Goal: Task Accomplishment & Management: Use online tool/utility

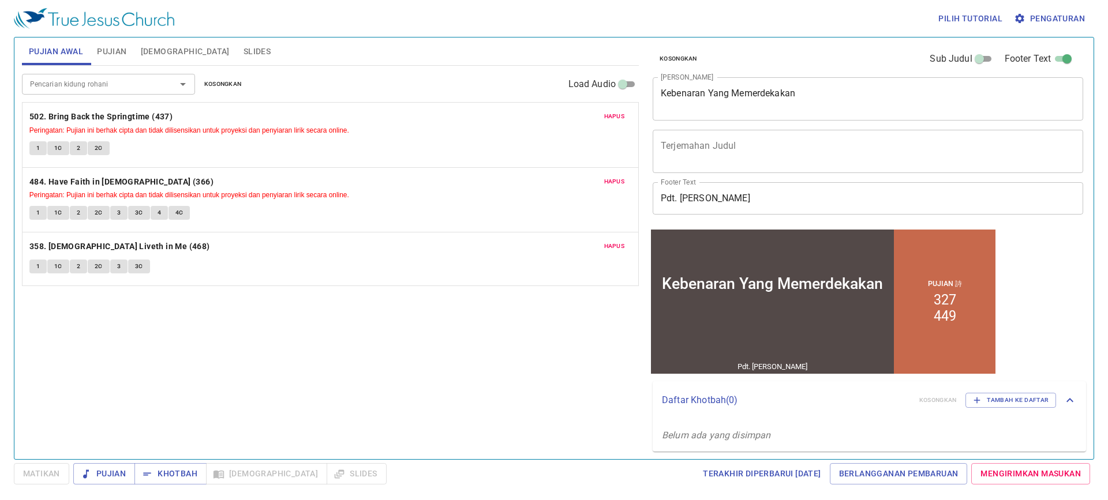
click at [622, 115] on span "Hapus" at bounding box center [614, 116] width 21 height 10
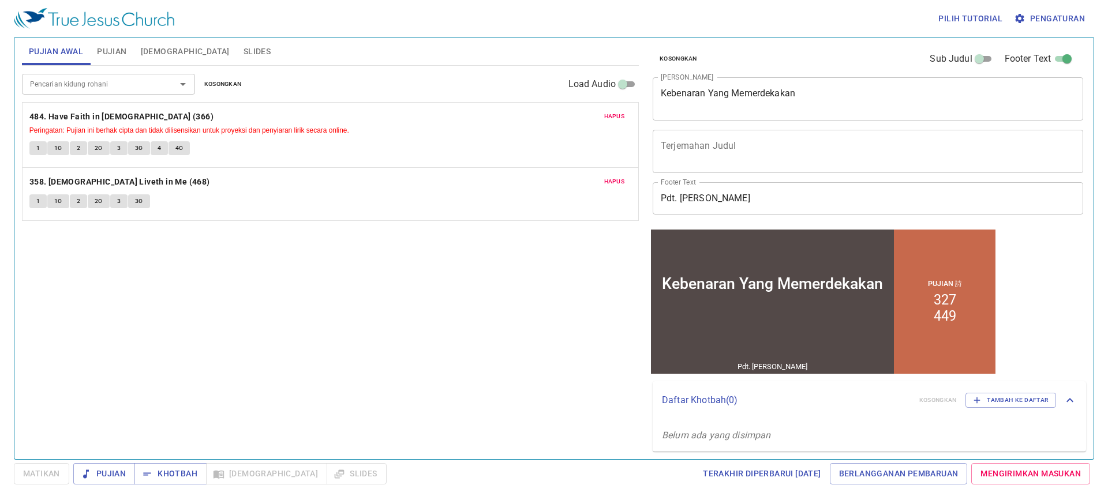
click at [622, 115] on span "Hapus" at bounding box center [614, 116] width 21 height 10
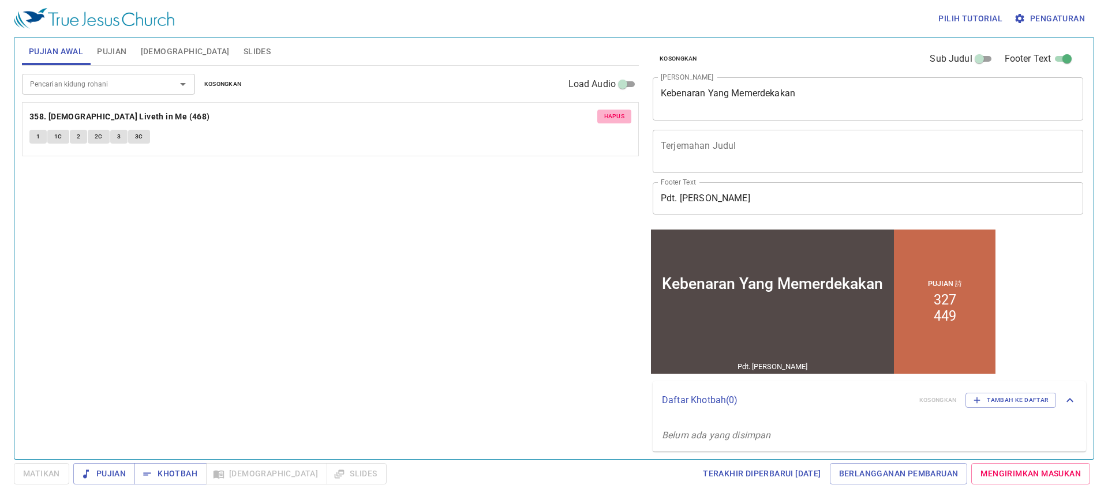
click at [622, 115] on span "Hapus" at bounding box center [614, 116] width 21 height 10
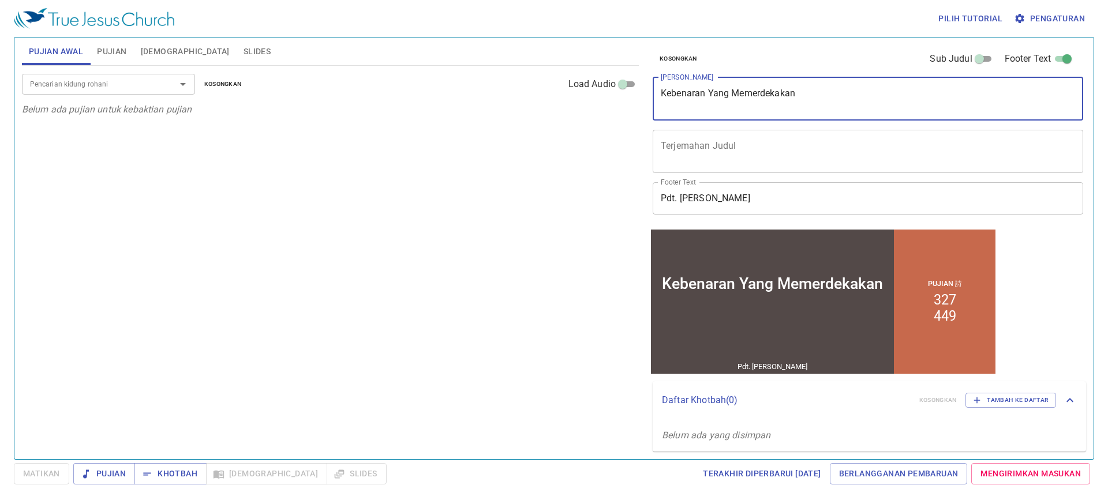
drag, startPoint x: 842, startPoint y: 103, endPoint x: 722, endPoint y: 107, distance: 120.1
click at [761, 102] on textarea "Kebenaran Yang Memerdekakan" at bounding box center [868, 99] width 414 height 22
drag, startPoint x: 671, startPoint y: 115, endPoint x: 657, endPoint y: 119, distance: 13.9
click at [657, 119] on div "Kebenaran Yang Memerdekakan x Judul Khotbah" at bounding box center [868, 98] width 431 height 43
type textarea "K"
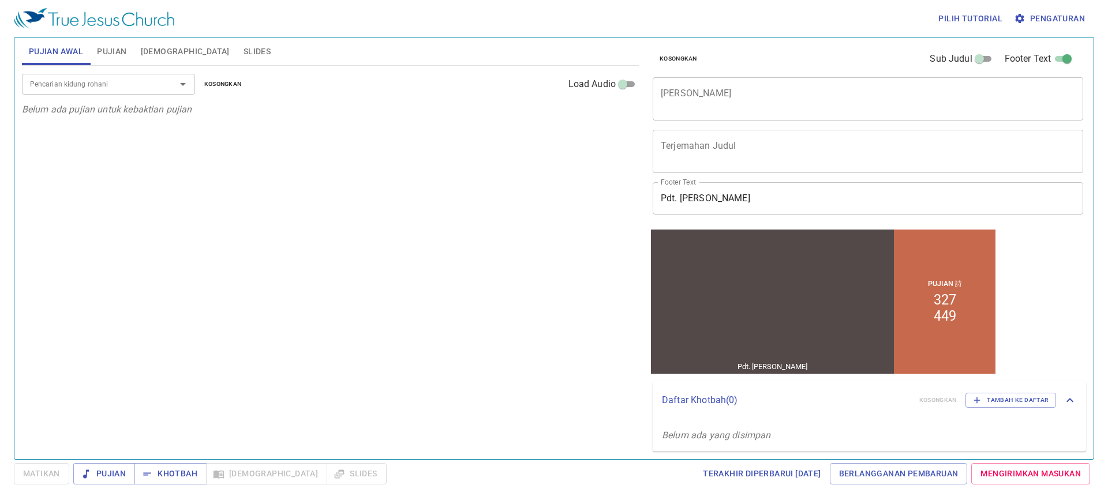
click at [767, 215] on div "Footer Text Pdt. Timotius Footer Text" at bounding box center [863, 199] width 431 height 42
click at [761, 195] on input "Pdt. Timotius" at bounding box center [868, 198] width 431 height 32
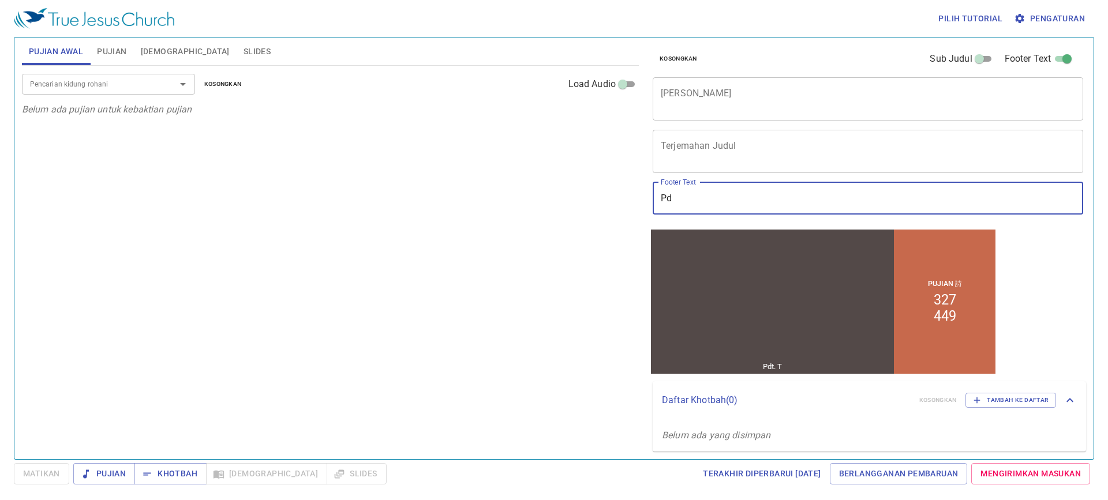
type input "P"
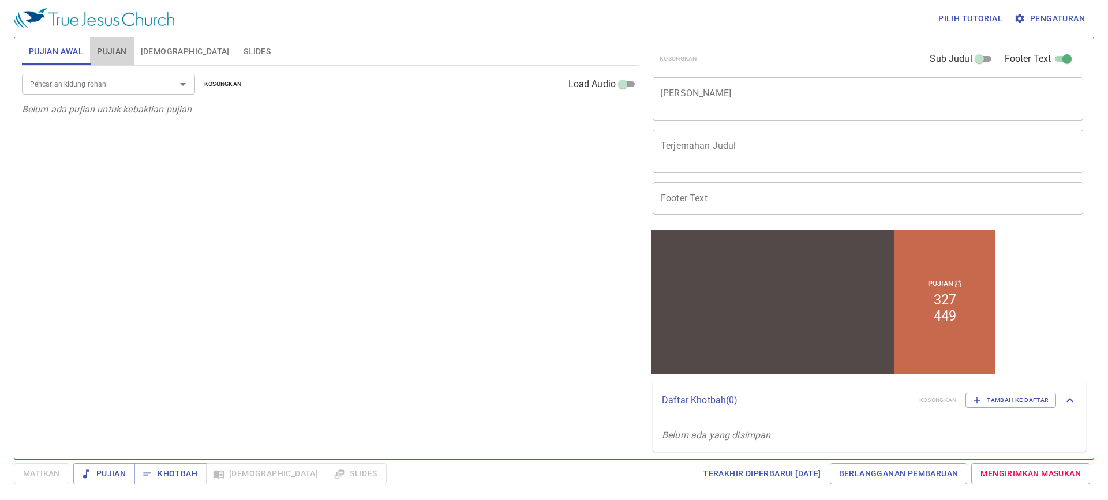
click at [109, 50] on span "Pujian" at bounding box center [111, 51] width 29 height 14
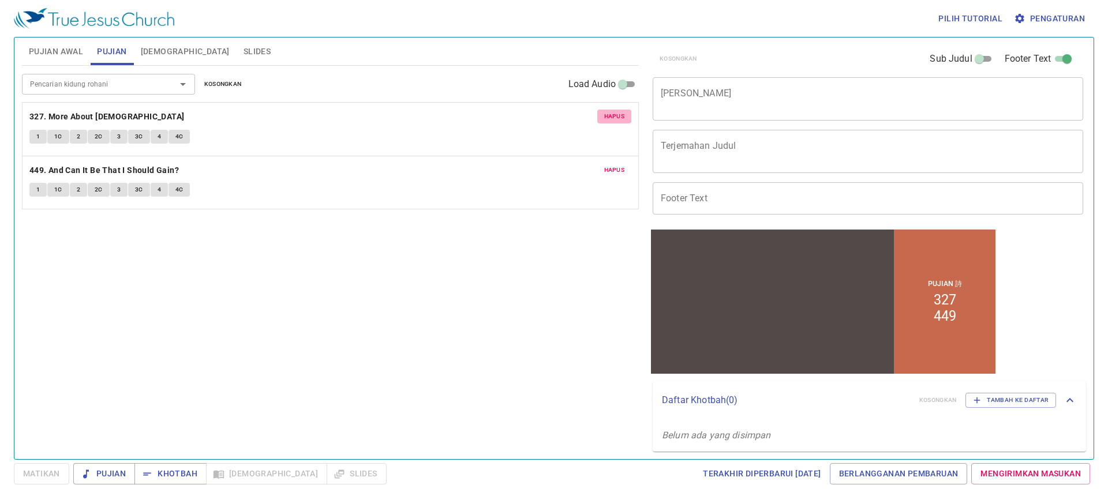
click at [622, 123] on button "Hapus" at bounding box center [614, 117] width 35 height 14
click at [626, 117] on button "Hapus" at bounding box center [614, 117] width 35 height 14
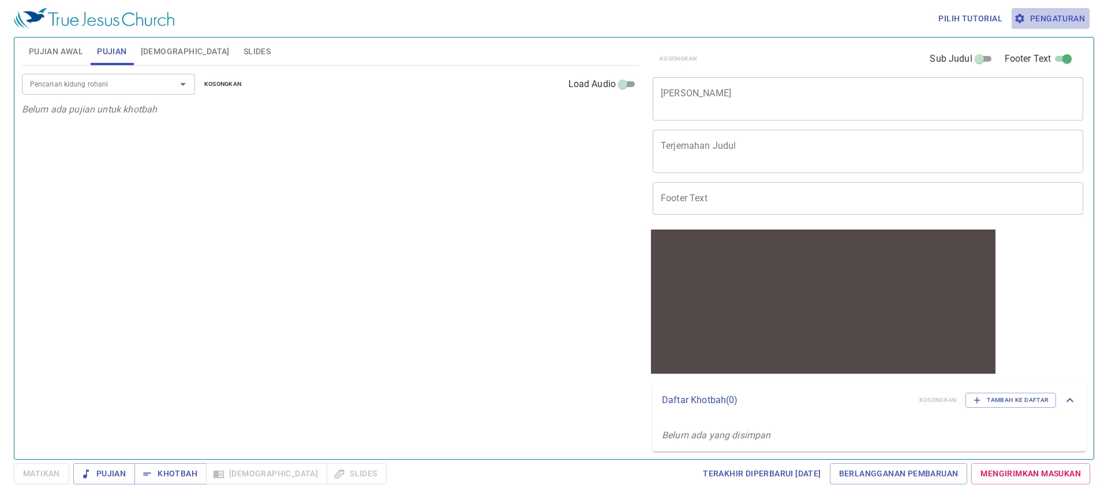
click at [1079, 19] on span "Pengaturan" at bounding box center [1050, 19] width 69 height 14
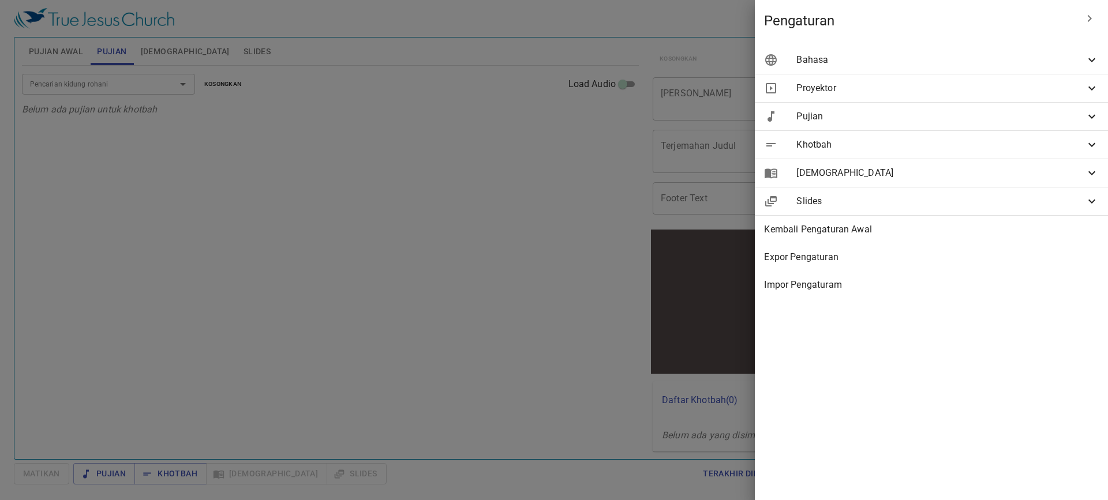
click at [925, 61] on span "Bahasa" at bounding box center [941, 60] width 289 height 14
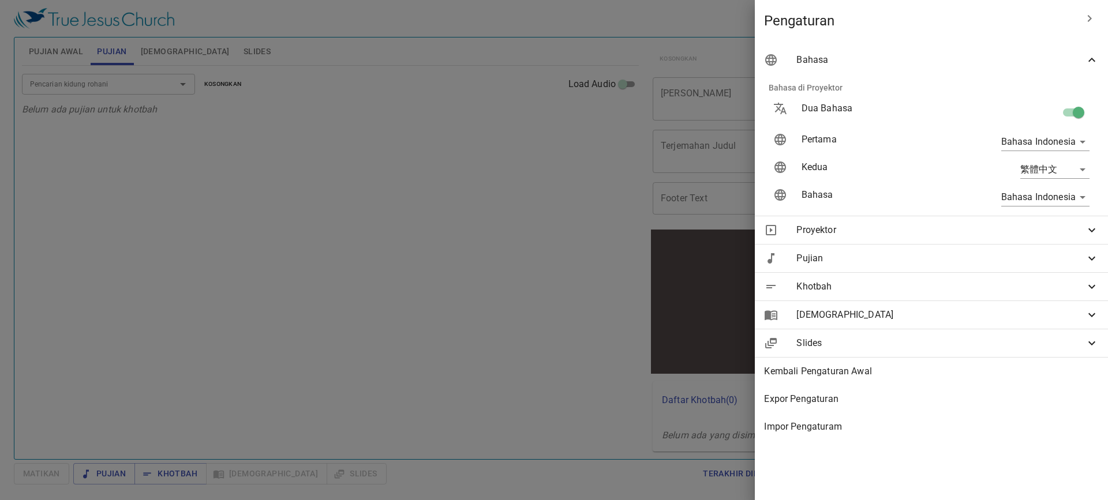
click at [1066, 113] on input "checkbox" at bounding box center [1079, 115] width 66 height 22
checkbox input "false"
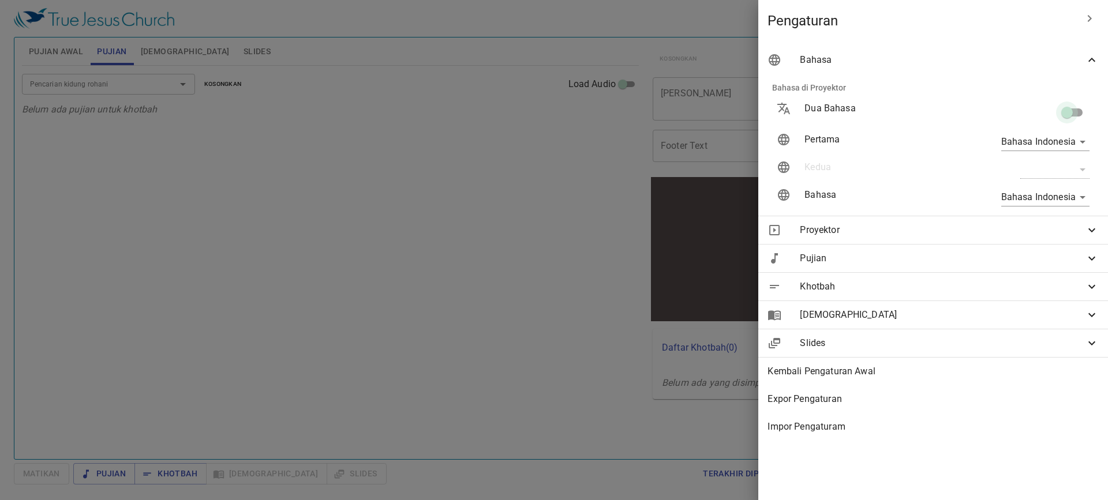
click at [1066, 113] on input "checkbox" at bounding box center [1067, 115] width 66 height 22
checkbox input "true"
type input "en"
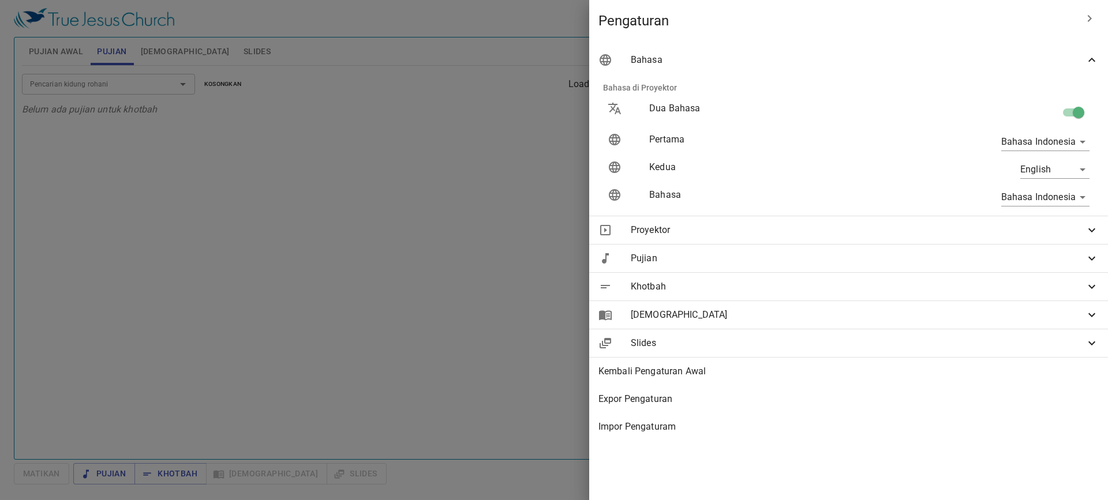
click at [523, 68] on div at bounding box center [554, 250] width 1108 height 500
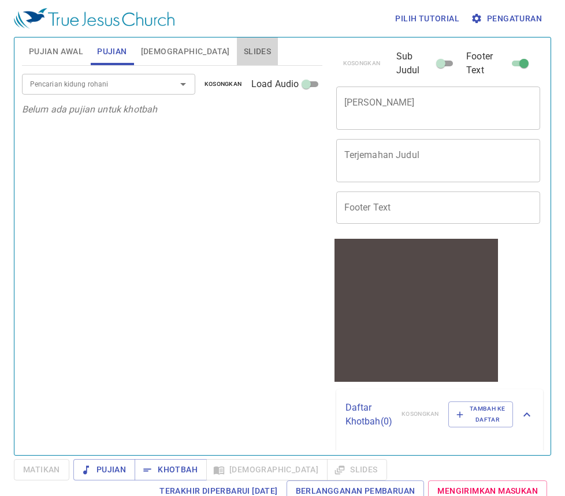
click at [237, 45] on button "Slides" at bounding box center [257, 52] width 41 height 28
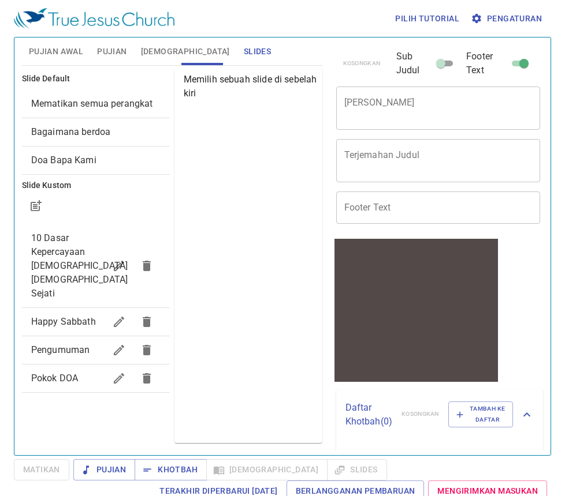
click at [125, 129] on span "Bagaimana berdoa" at bounding box center [95, 132] width 129 height 14
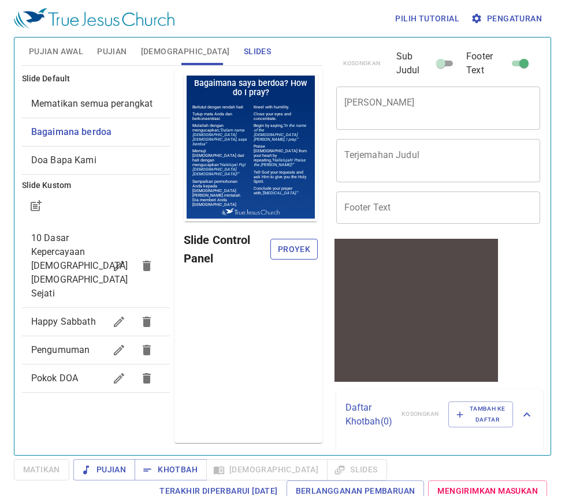
click at [311, 252] on button "Proyek" at bounding box center [293, 249] width 47 height 21
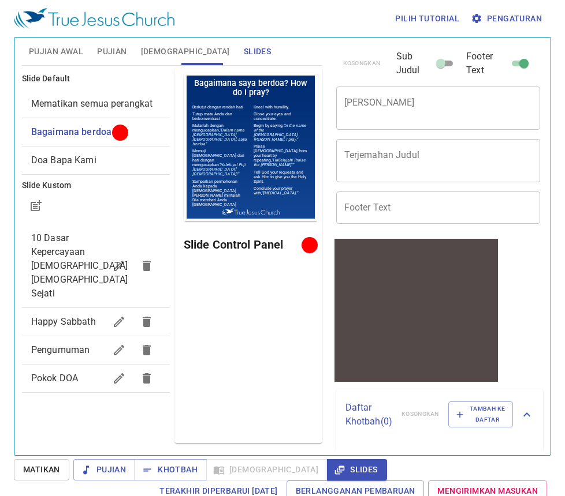
click at [69, 47] on span "Pujian Awal" at bounding box center [56, 51] width 54 height 14
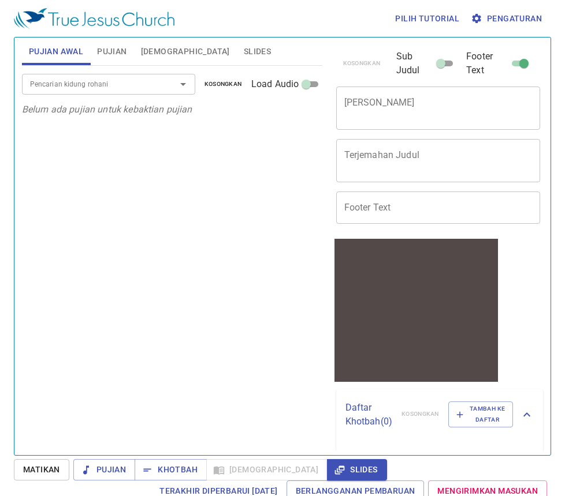
click at [122, 86] on input "Pencarian kidung rohani" at bounding box center [91, 83] width 132 height 13
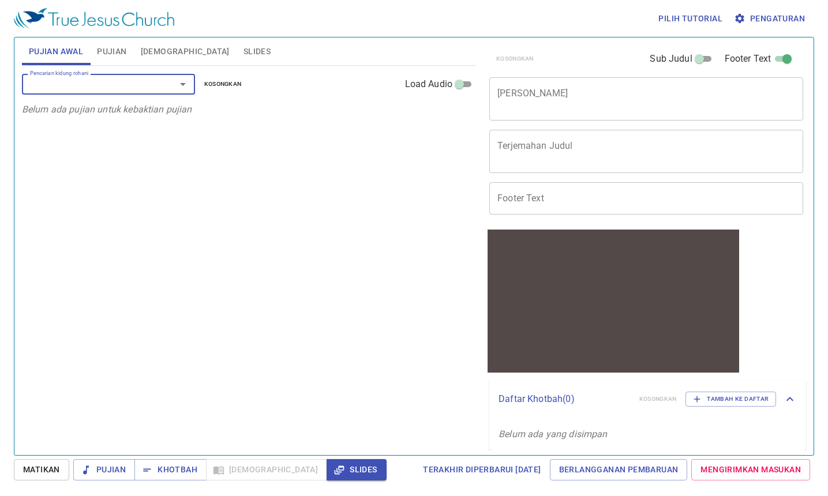
click at [106, 91] on input "Pencarian kidung rohani" at bounding box center [91, 83] width 132 height 13
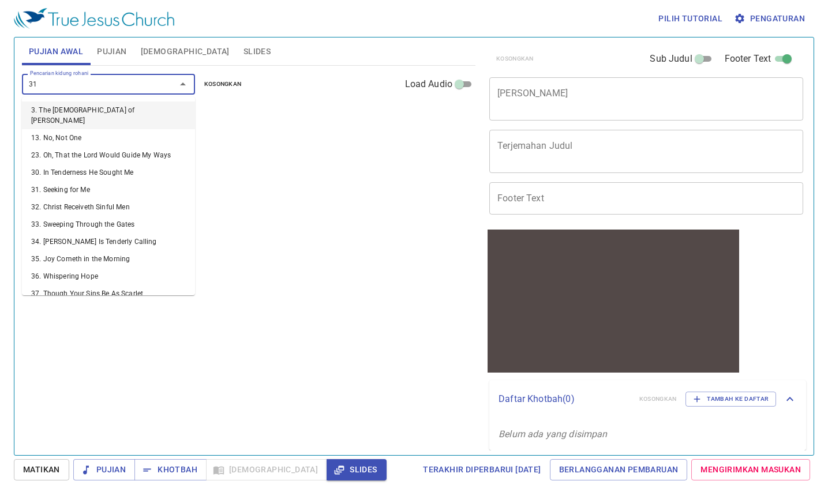
type input "312"
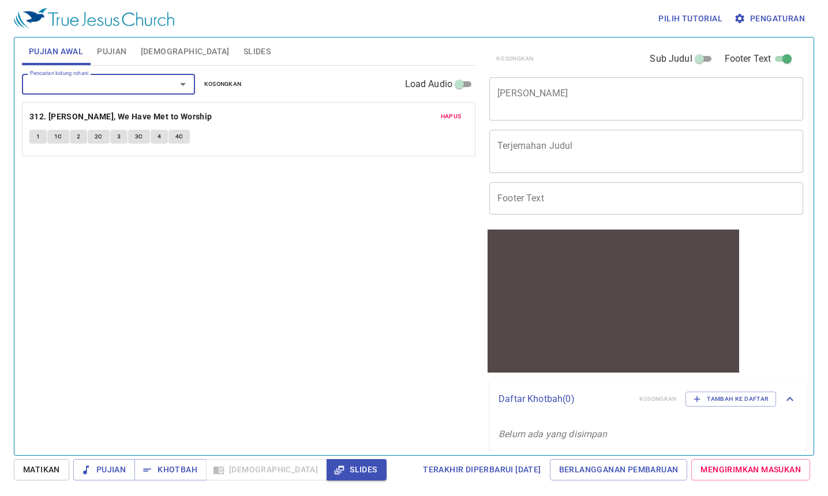
click at [34, 137] on button "1" at bounding box center [37, 137] width 17 height 14
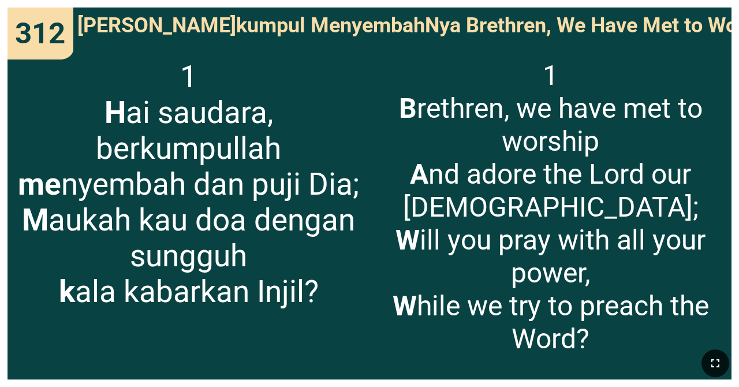
click at [715, 368] on icon "button" at bounding box center [715, 363] width 14 height 14
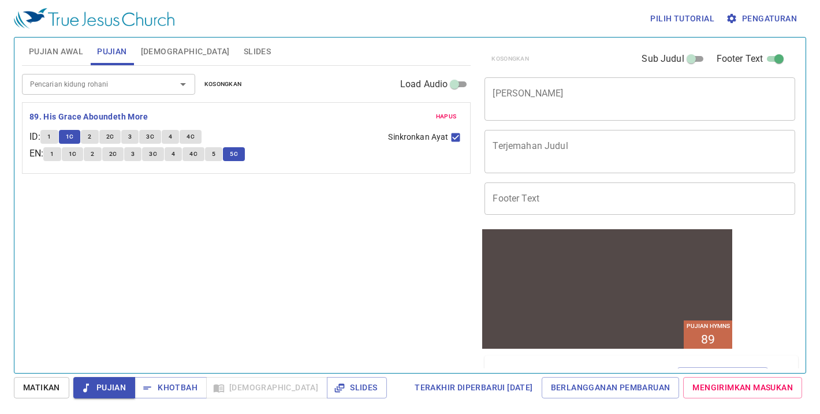
click at [140, 86] on input "Pencarian kidung rohani" at bounding box center [91, 83] width 132 height 13
click at [139, 82] on input "Pencarian kidung rohani" at bounding box center [91, 83] width 132 height 13
click at [50, 82] on input "Pencarian kidung rohani" at bounding box center [91, 83] width 132 height 13
click at [383, 308] on div "Pencarian kidung rohani Pencarian kidung rohani Kosongkan Load Audio Hapus 89. …" at bounding box center [246, 214] width 449 height 297
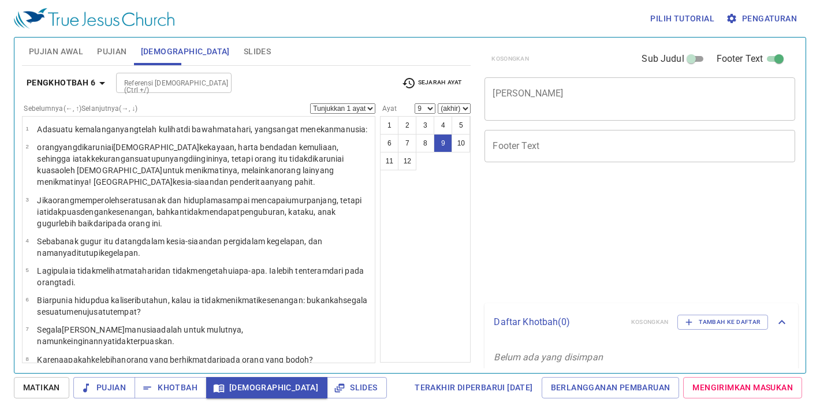
select select "9"
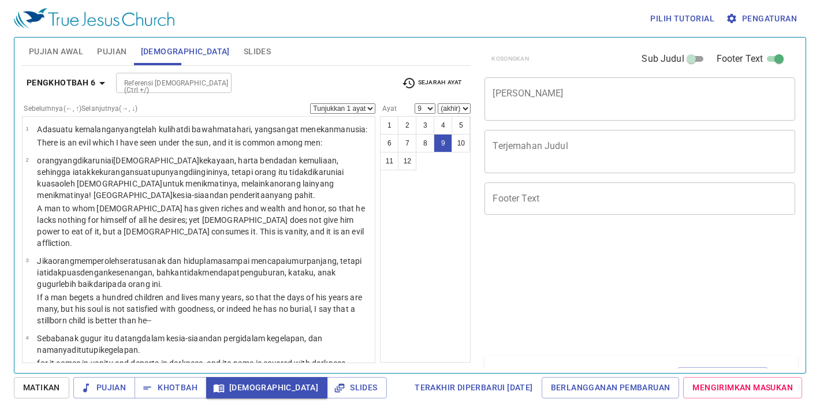
select select "9"
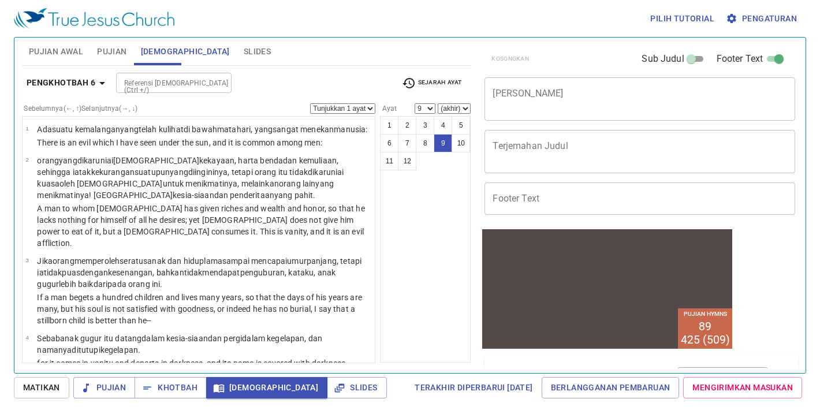
scroll to position [277, 0]
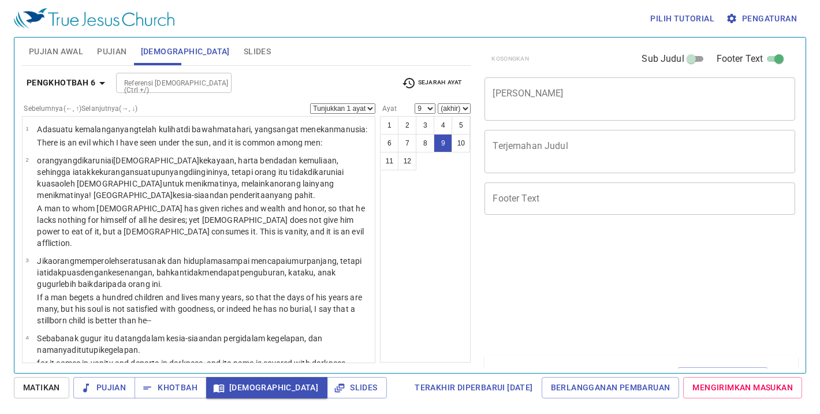
select select "9"
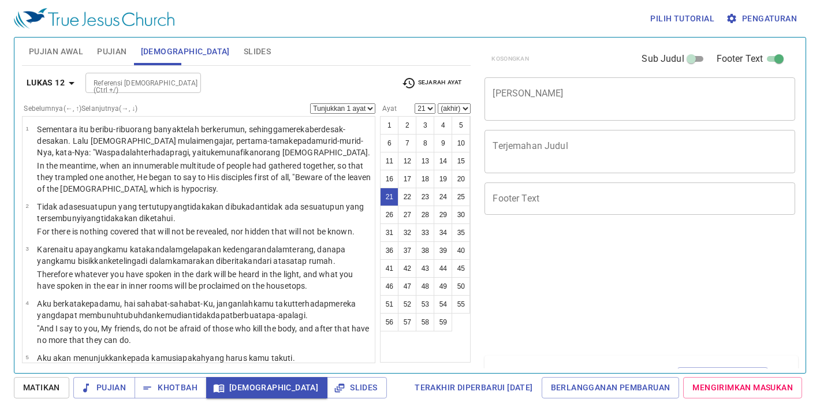
select select "21"
